Goal: Task Accomplishment & Management: Use online tool/utility

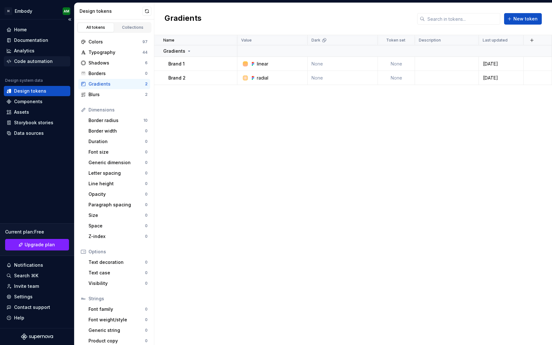
click at [38, 60] on div "Code automation" at bounding box center [33, 61] width 39 height 6
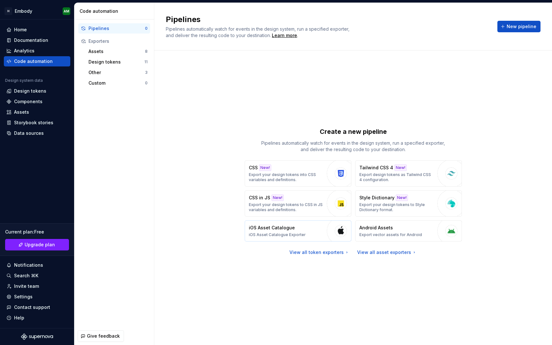
click at [298, 229] on div "iOS Asset Catalogue iOS Asset Catalogue Exporter" at bounding box center [277, 231] width 57 height 13
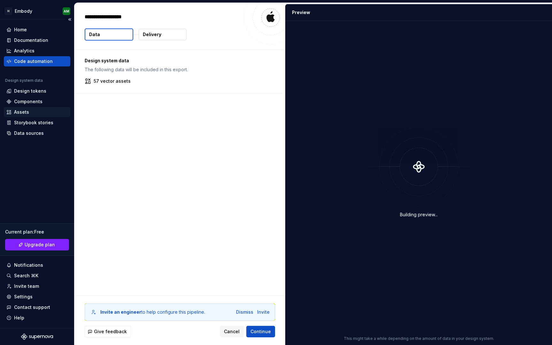
click at [24, 111] on div "Assets" at bounding box center [21, 112] width 15 height 6
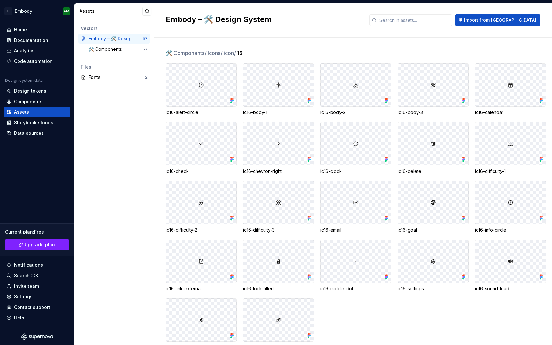
click at [216, 96] on div at bounding box center [201, 85] width 70 height 43
click at [224, 91] on div at bounding box center [201, 85] width 70 height 43
click at [274, 97] on div at bounding box center [278, 85] width 70 height 43
click at [275, 90] on div at bounding box center [278, 85] width 70 height 43
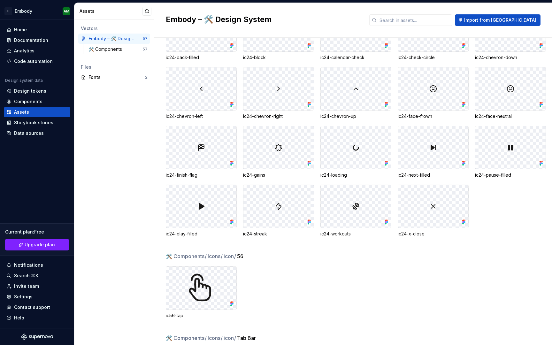
scroll to position [583, 0]
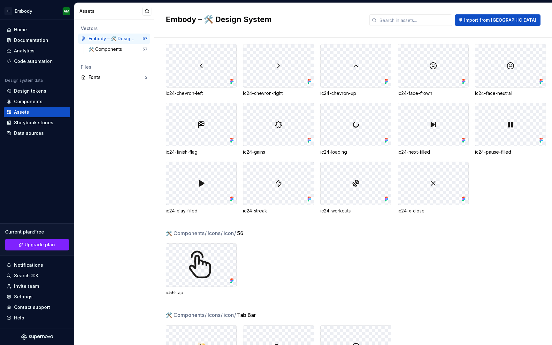
click at [279, 132] on div at bounding box center [278, 124] width 70 height 43
click at [298, 132] on div at bounding box center [278, 124] width 70 height 43
click at [255, 153] on div "ic24-gains" at bounding box center [278, 152] width 71 height 6
click at [243, 153] on div "ic24-gains" at bounding box center [278, 152] width 71 height 6
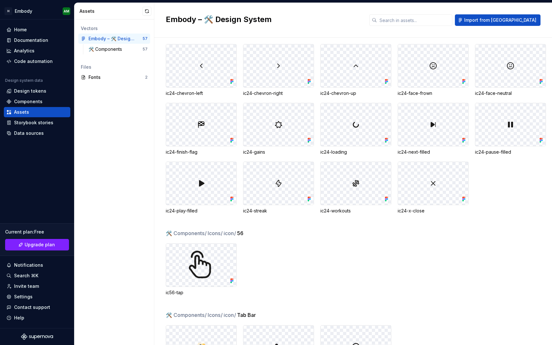
click at [265, 134] on div at bounding box center [278, 124] width 70 height 43
click at [129, 54] on div "🛠️ Components 57" at bounding box center [118, 49] width 64 height 10
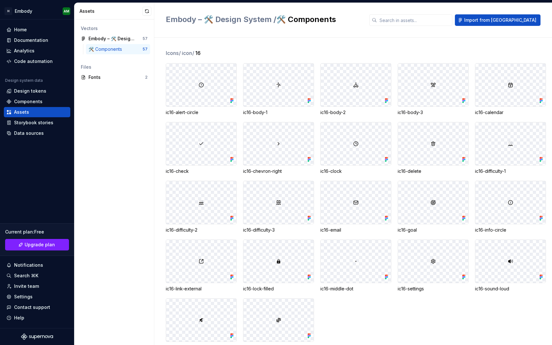
click at [200, 69] on div at bounding box center [201, 85] width 70 height 43
click at [200, 93] on div at bounding box center [201, 85] width 70 height 43
click at [200, 84] on img at bounding box center [201, 84] width 5 height 5
click at [232, 99] on icon at bounding box center [233, 99] width 2 height 2
click at [231, 102] on icon at bounding box center [231, 103] width 2 height 2
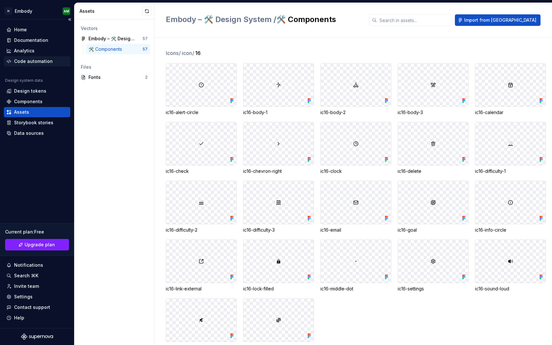
click at [42, 62] on div "Code automation" at bounding box center [33, 61] width 39 height 6
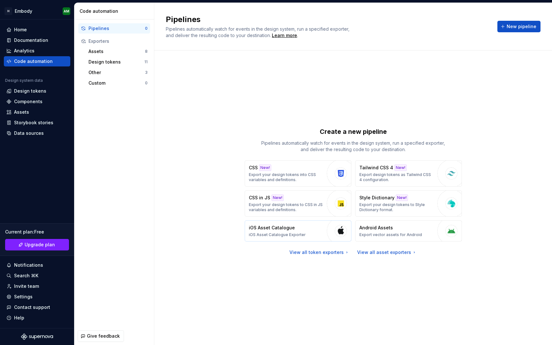
click at [319, 237] on button "iOS Asset Catalogue iOS Asset Catalogue Exporter" at bounding box center [298, 230] width 107 height 21
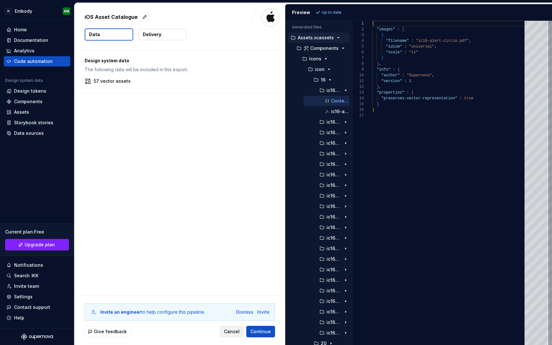
click at [236, 332] on span "Cancel" at bounding box center [232, 331] width 16 height 6
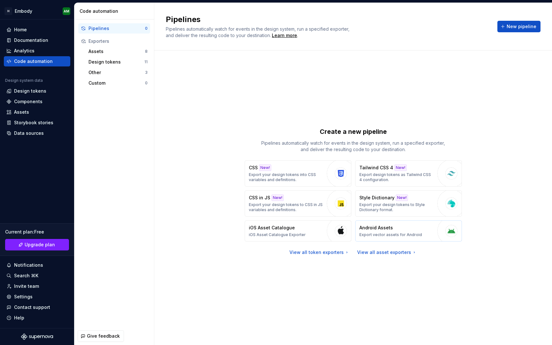
click at [376, 228] on p "Android Assets" at bounding box center [376, 228] width 34 height 6
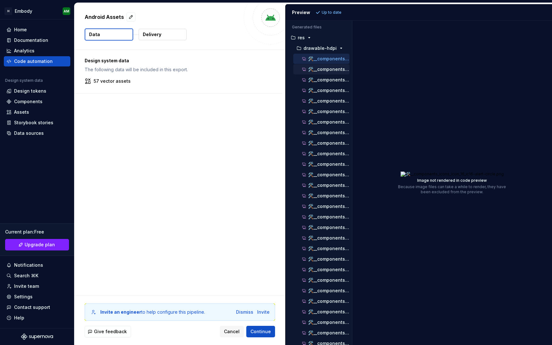
click at [319, 71] on p "🛠️__components_icons_icon_16_ic16-body-1.png" at bounding box center [329, 69] width 42 height 5
click at [321, 88] on p "🛠️__components_icons_icon_16_ic16-body-3.png" at bounding box center [329, 90] width 42 height 5
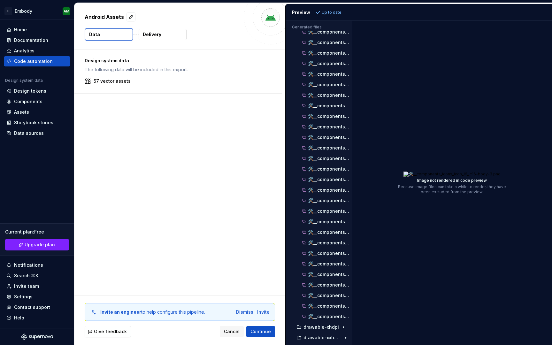
scroll to position [342, 0]
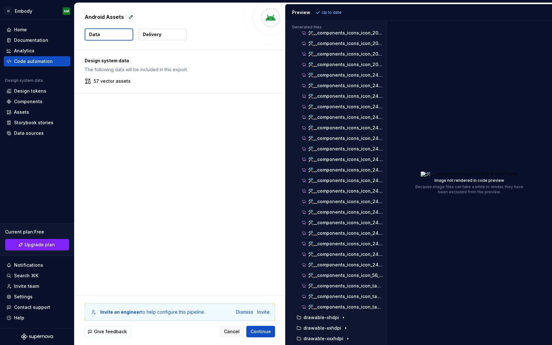
click at [387, 144] on div "Generated files Accessibility guide for tree . Navigate the tree with the arrow…" at bounding box center [419, 183] width 266 height 324
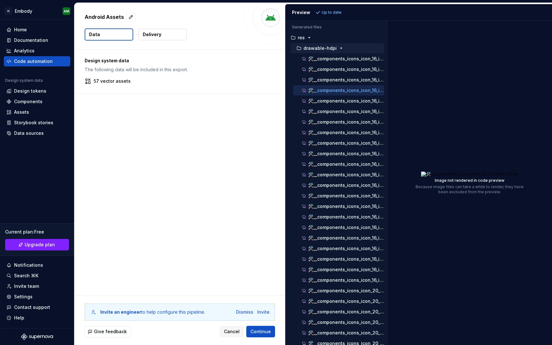
click at [342, 48] on div "button" at bounding box center [341, 48] width 8 height 5
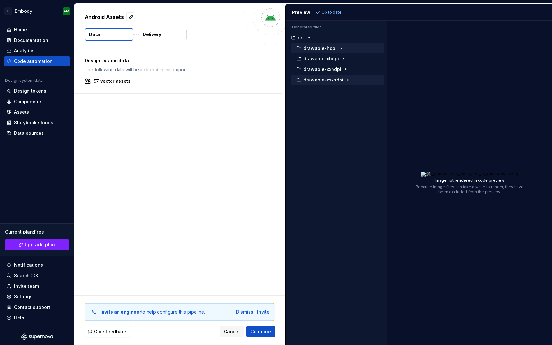
click at [346, 79] on icon "button" at bounding box center [347, 79] width 5 height 5
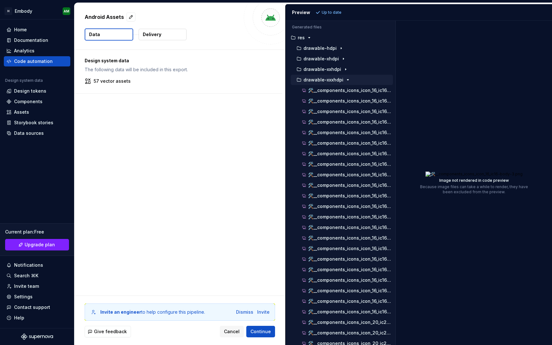
click at [397, 126] on div "Generated files Accessibility guide for tree . Navigate the tree with the arrow…" at bounding box center [419, 183] width 266 height 324
click at [347, 81] on icon "button" at bounding box center [347, 79] width 5 height 5
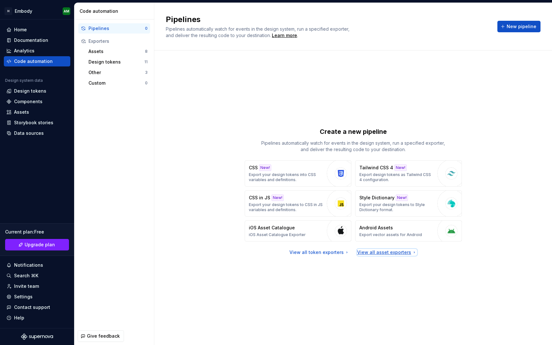
click at [364, 249] on div "View all asset exporters" at bounding box center [387, 252] width 60 height 6
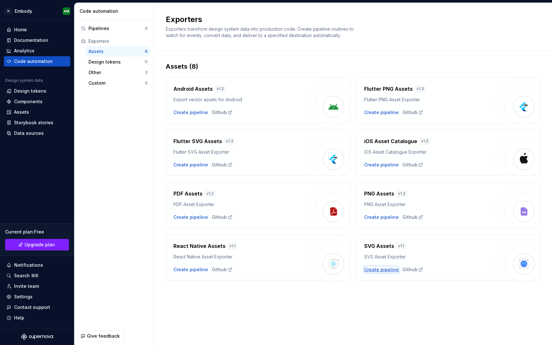
click at [380, 271] on div "Create pipeline" at bounding box center [381, 269] width 35 height 6
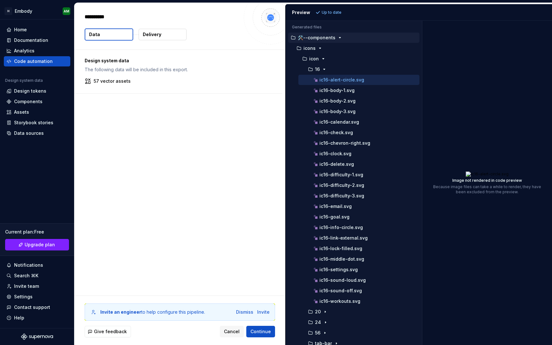
click at [422, 98] on div "Generated files Accessibility guide for tree . Navigate the tree with the arrow…" at bounding box center [419, 183] width 266 height 324
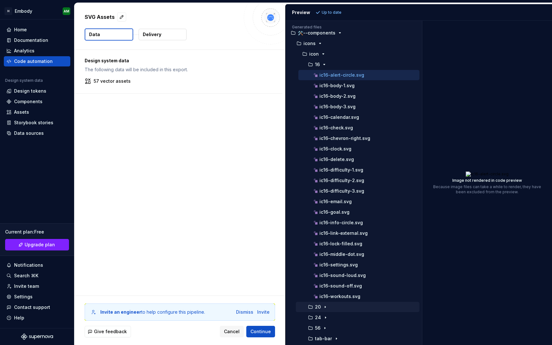
click at [326, 308] on icon "button" at bounding box center [325, 307] width 5 height 5
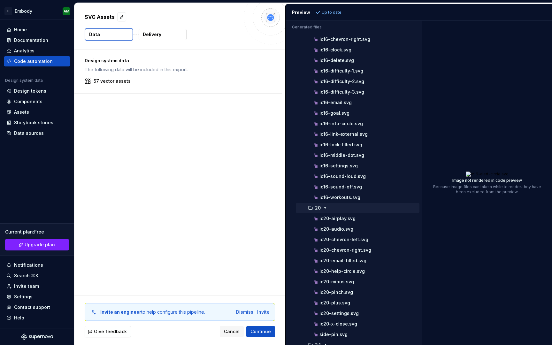
scroll to position [131, 0]
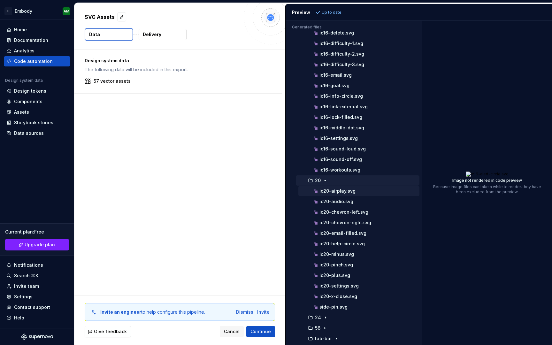
click at [365, 194] on div "ic20-airplay.svg" at bounding box center [365, 191] width 107 height 6
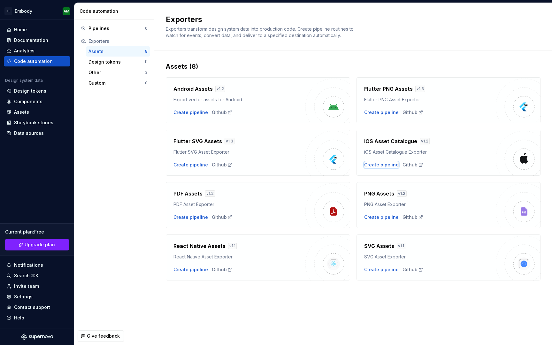
click at [382, 166] on div "Create pipeline" at bounding box center [381, 165] width 35 height 6
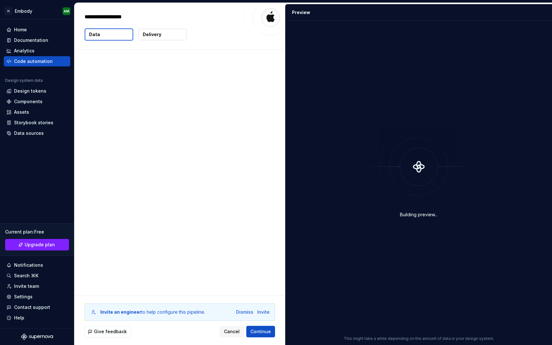
type textarea "*"
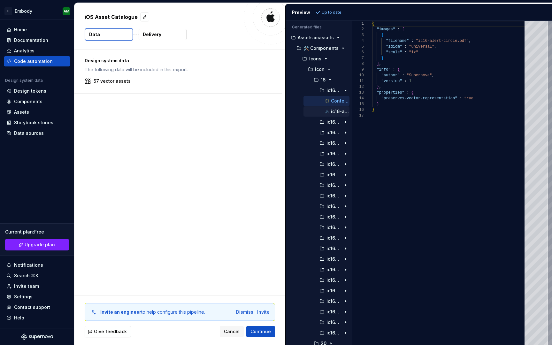
click at [332, 111] on p "ic16-alert-circle.pdf" at bounding box center [340, 111] width 19 height 5
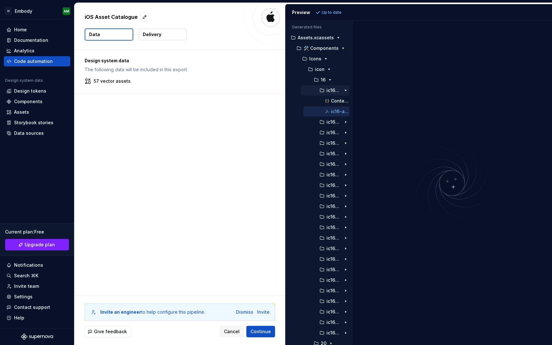
click at [330, 95] on div "ic16-alert-circle.imageset" at bounding box center [325, 90] width 49 height 10
click at [330, 97] on button "Contents.json" at bounding box center [327, 100] width 46 height 7
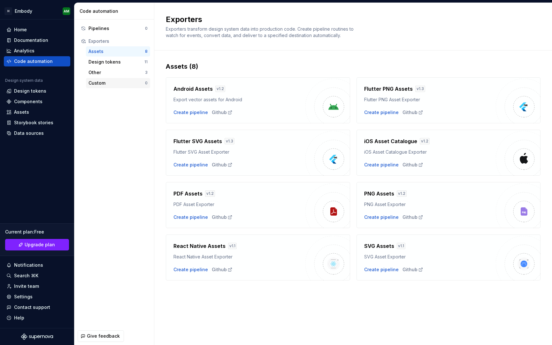
click at [107, 81] on div "Custom" at bounding box center [117, 83] width 57 height 6
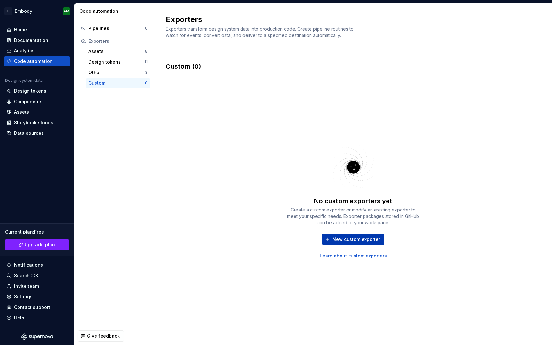
click at [350, 237] on span "New custom exporter" at bounding box center [357, 239] width 48 height 6
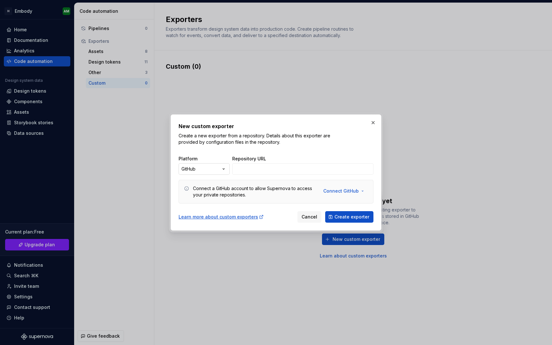
click at [208, 167] on div "New custom exporter Create a new exporter from a repository. Details about this…" at bounding box center [276, 172] width 552 height 345
select select "******"
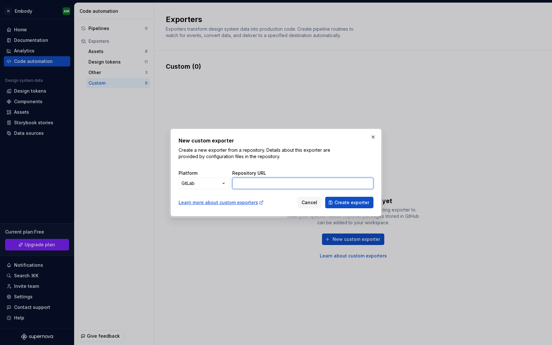
click at [254, 188] on input "Repository URL" at bounding box center [302, 184] width 141 height 12
type input "[URL][PERSON_NAME][DOMAIN_NAME]"
click at [338, 205] on span "Create exporter" at bounding box center [352, 202] width 35 height 6
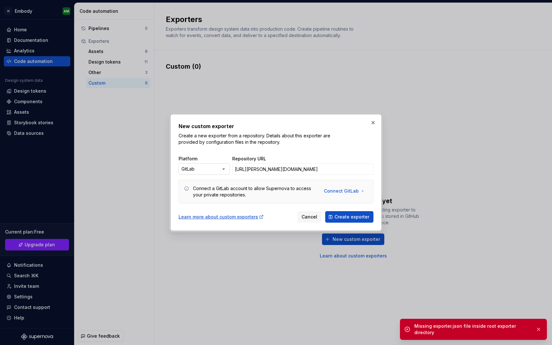
click at [204, 167] on div "New custom exporter Create a new exporter from a repository. Details about this…" at bounding box center [276, 172] width 552 height 345
select select "******"
click at [299, 172] on input "[URL][PERSON_NAME][DOMAIN_NAME]" at bounding box center [302, 169] width 141 height 12
click at [297, 167] on input "[URL][PERSON_NAME][DOMAIN_NAME]" at bounding box center [302, 169] width 141 height 12
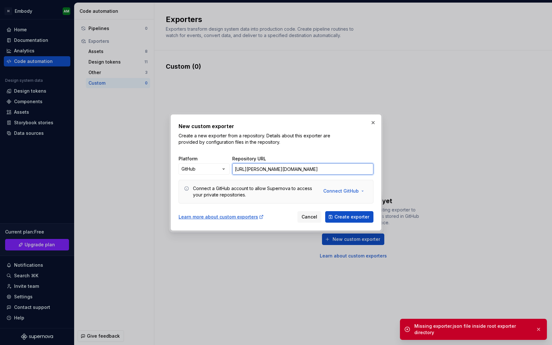
click at [297, 167] on input "[URL][PERSON_NAME][DOMAIN_NAME]" at bounding box center [302, 169] width 141 height 12
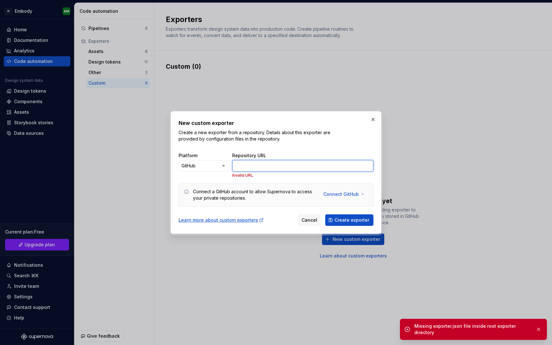
click at [291, 167] on input "Repository URL" at bounding box center [302, 166] width 141 height 12
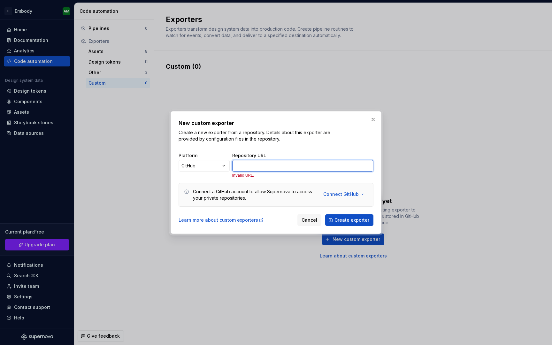
click at [269, 162] on input "Repository URL" at bounding box center [302, 166] width 141 height 12
click at [285, 219] on div "Learn more about custom exporters Cancel Create exporter" at bounding box center [276, 219] width 195 height 14
click at [339, 194] on span "Connect GitHub" at bounding box center [340, 194] width 35 height 6
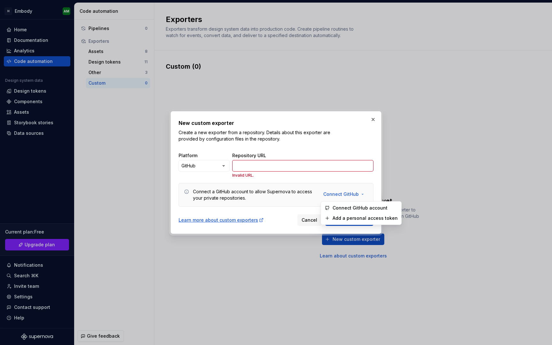
click at [338, 205] on span "Connect GitHub account" at bounding box center [365, 208] width 65 height 6
click at [342, 197] on span "Connect GitHub" at bounding box center [340, 194] width 35 height 6
click at [342, 206] on span "Connect GitHub account" at bounding box center [365, 208] width 65 height 6
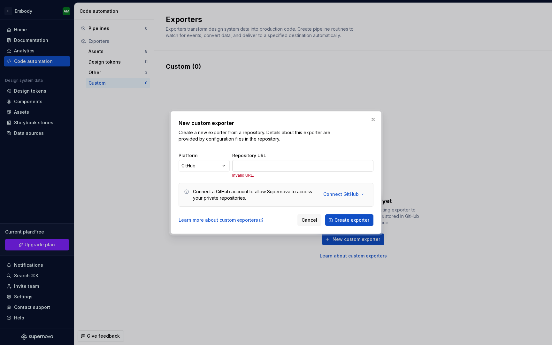
click at [328, 163] on input "Repository URL" at bounding box center [302, 166] width 141 height 12
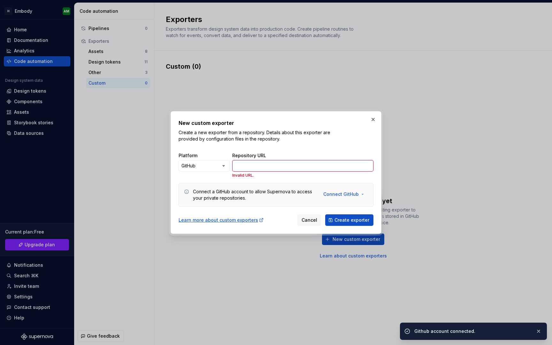
click at [298, 152] on div "Repository URL" at bounding box center [302, 155] width 141 height 6
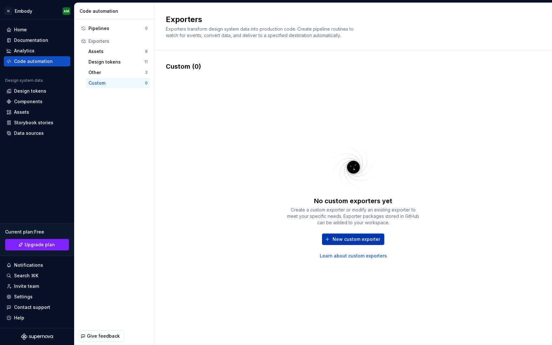
click at [344, 239] on span "New custom exporter" at bounding box center [357, 239] width 48 height 6
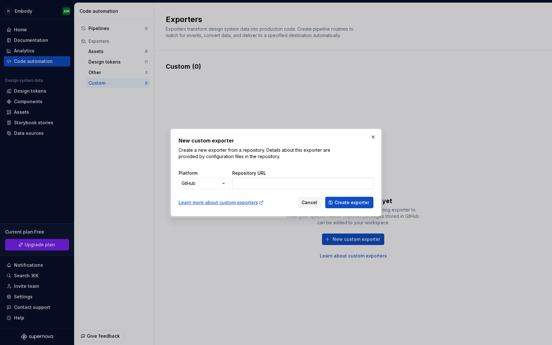
click at [257, 183] on input "Repository URL" at bounding box center [302, 184] width 141 height 12
paste input "https://github.com/hisokarage/ktest"
type input "https://github.com/hisokarage/ktest"
click at [348, 202] on span "Create exporter" at bounding box center [352, 202] width 35 height 6
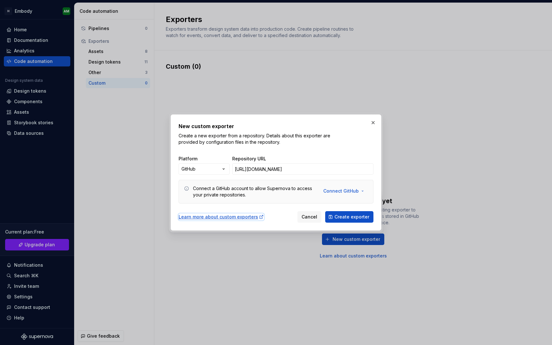
click at [219, 216] on div "Learn more about custom exporters" at bounding box center [221, 217] width 85 height 6
click at [186, 189] on icon at bounding box center [186, 188] width 5 height 5
click at [197, 173] on div "New custom exporter Create a new exporter from a repository. Details about this…" at bounding box center [276, 172] width 552 height 345
click at [372, 125] on button "button" at bounding box center [373, 122] width 9 height 9
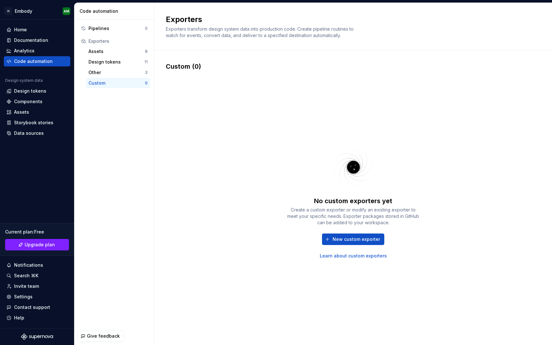
click at [342, 255] on link "Learn about custom exporters" at bounding box center [353, 256] width 67 height 6
click at [118, 54] on div "Assets" at bounding box center [117, 51] width 57 height 6
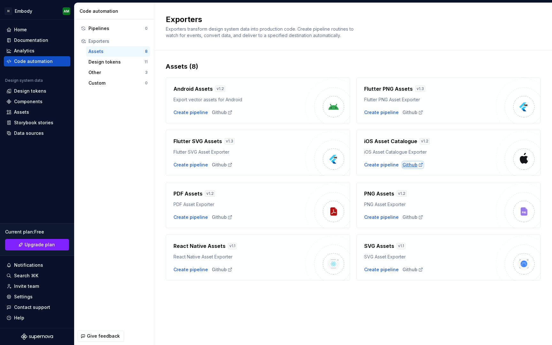
click at [414, 163] on div "Github" at bounding box center [413, 165] width 21 height 6
click at [410, 271] on div "Github" at bounding box center [413, 269] width 21 height 6
click at [108, 83] on div "Custom" at bounding box center [117, 83] width 57 height 6
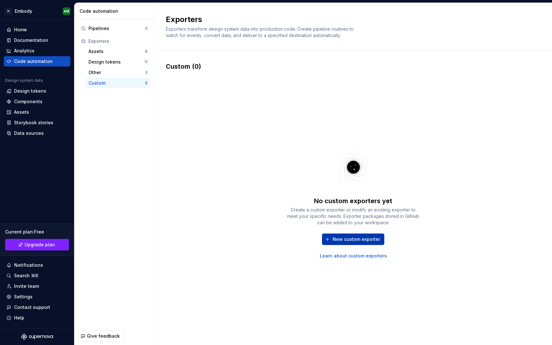
click at [348, 236] on span "New custom exporter" at bounding box center [357, 239] width 48 height 6
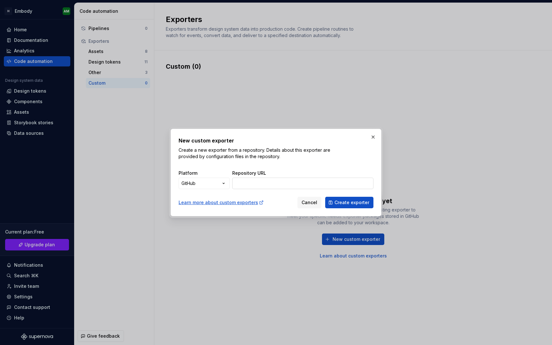
click at [269, 180] on input "Repository URL" at bounding box center [302, 184] width 141 height 12
paste input "https://github.com/hisokarage/exporter-ios-asset-catalogue/tree/main"
type input "https://github.com/hisokarage/exporter-ios-asset-catalogue/tree/main"
click at [340, 200] on span "Create exporter" at bounding box center [352, 202] width 35 height 6
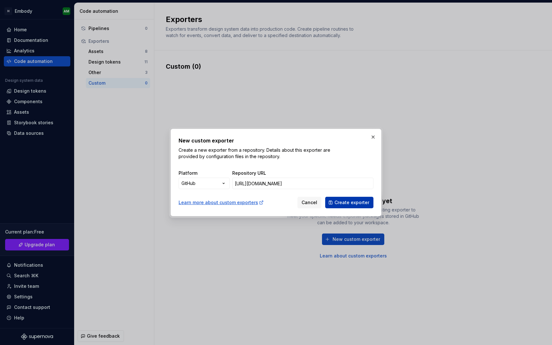
scroll to position [0, 0]
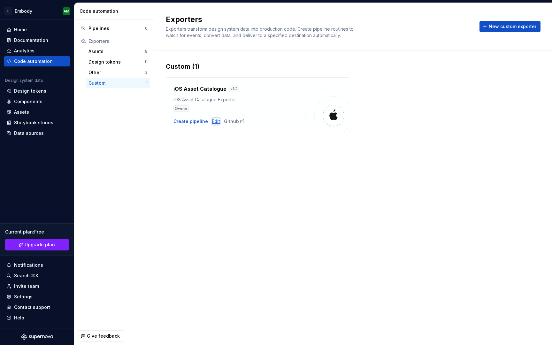
click at [212, 121] on div "Edit" at bounding box center [216, 121] width 8 height 6
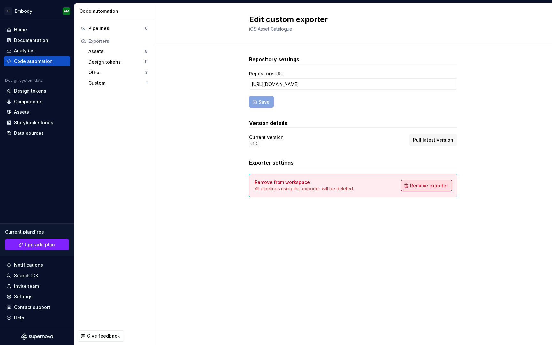
click at [428, 182] on span "Remove exporter" at bounding box center [429, 185] width 38 height 6
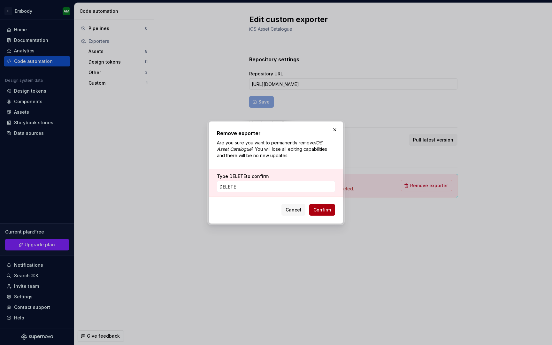
type input "DELETE"
click at [324, 206] on button "Confirm" at bounding box center [322, 210] width 26 height 12
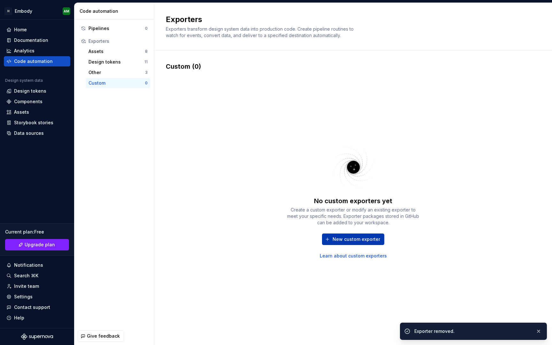
click at [350, 241] on span "New custom exporter" at bounding box center [357, 239] width 48 height 6
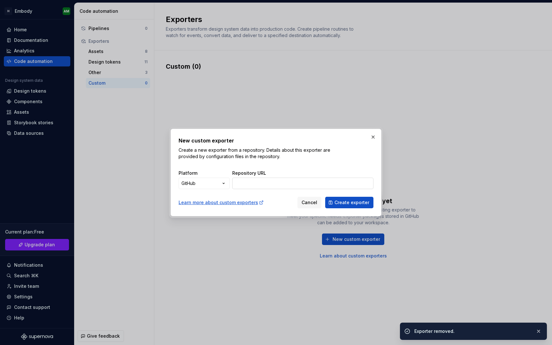
click at [275, 180] on input "Repository URL" at bounding box center [302, 184] width 141 height 12
paste input "https://github.com/hisokarage/exporter-ios-asset-catalogue/tree/main"
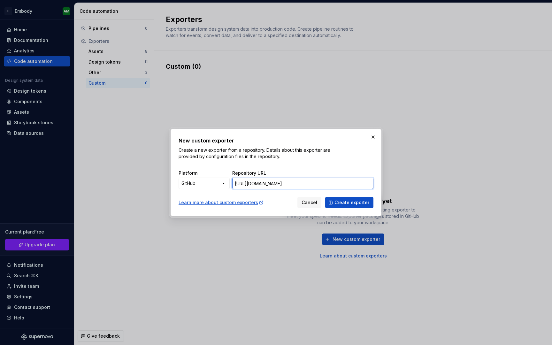
scroll to position [0, 13]
type input "https://github.com/hisokarage/exporter-ios-asset-catalogue/tree/main"
click at [345, 202] on span "Create exporter" at bounding box center [352, 202] width 35 height 6
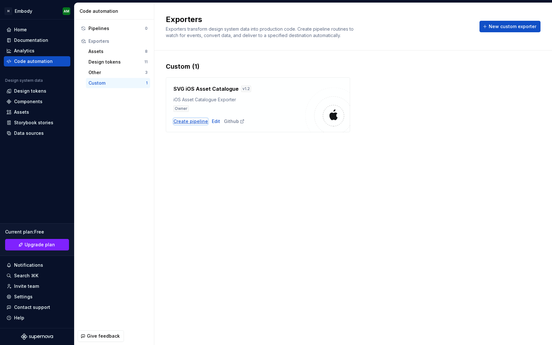
click at [201, 120] on div "Create pipeline" at bounding box center [191, 121] width 35 height 6
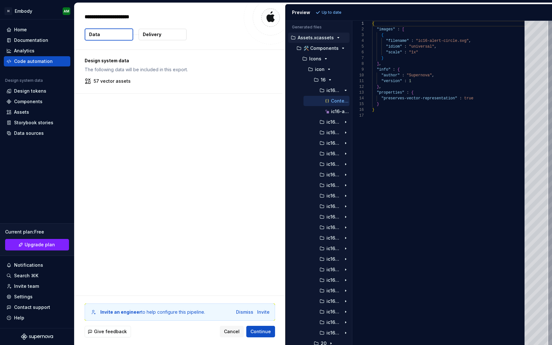
type textarea "*"
click at [260, 329] on span "Continue" at bounding box center [261, 331] width 20 height 6
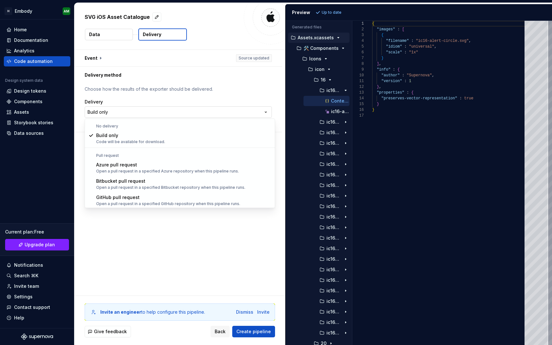
click at [212, 118] on html "**********" at bounding box center [276, 172] width 552 height 345
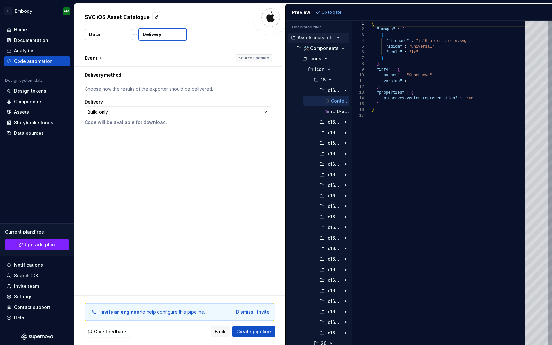
click at [212, 118] on html "**********" at bounding box center [276, 172] width 552 height 345
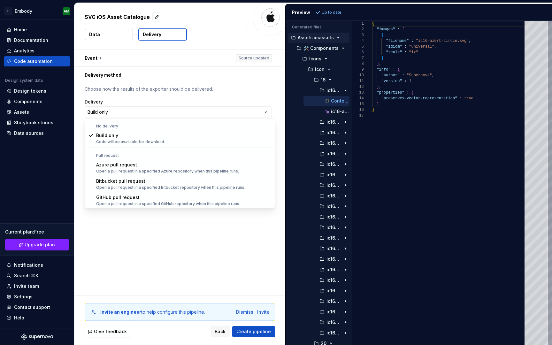
click at [212, 118] on html "**********" at bounding box center [276, 172] width 552 height 345
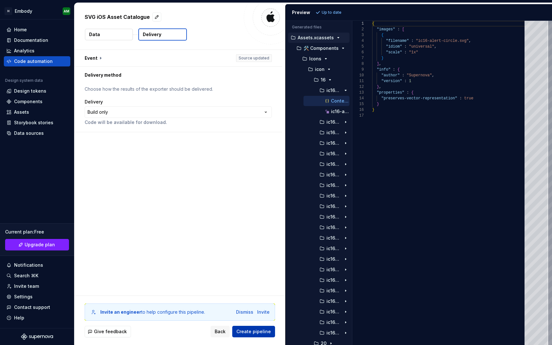
click at [265, 335] on span "Create pipeline" at bounding box center [253, 331] width 35 height 6
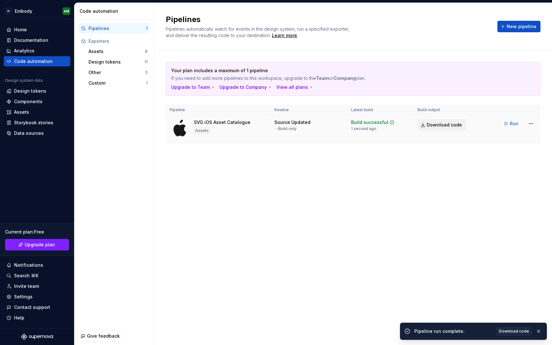
click at [434, 122] on span "Download code" at bounding box center [444, 125] width 35 height 6
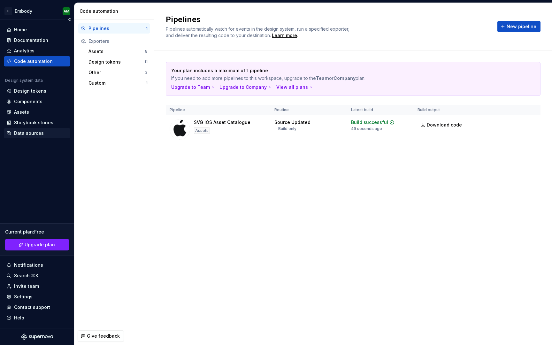
click at [42, 135] on div "Data sources" at bounding box center [29, 133] width 30 height 6
